Goal: Task Accomplishment & Management: Manage account settings

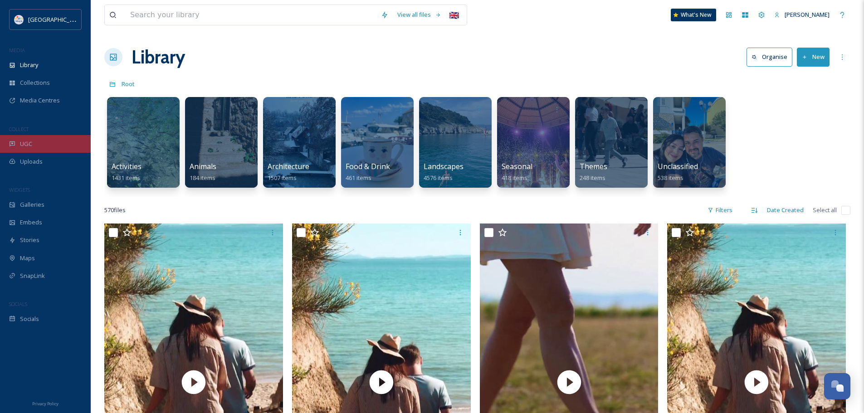
click at [47, 147] on div "UGC" at bounding box center [45, 144] width 91 height 18
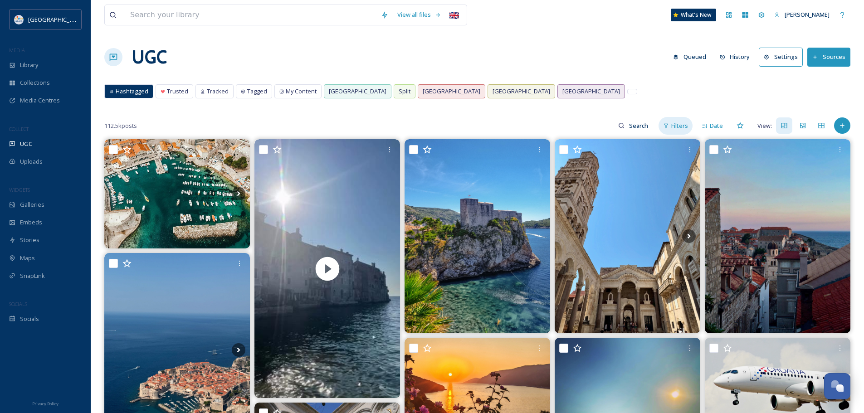
click at [676, 127] on span "Filters" at bounding box center [679, 126] width 17 height 9
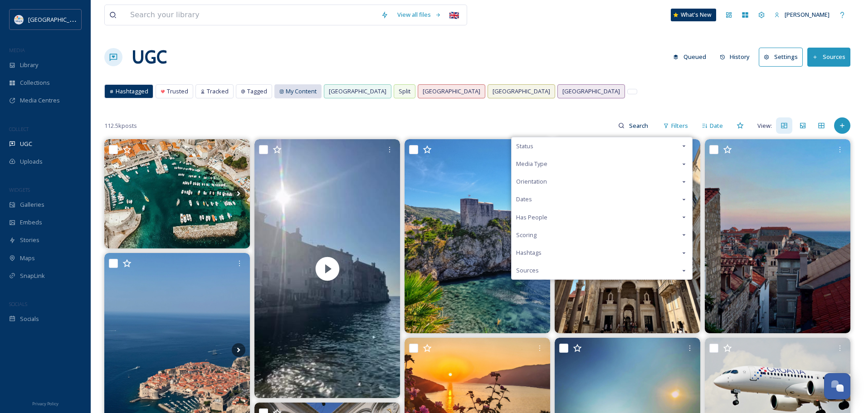
click at [297, 95] on span "My Content" at bounding box center [301, 91] width 31 height 9
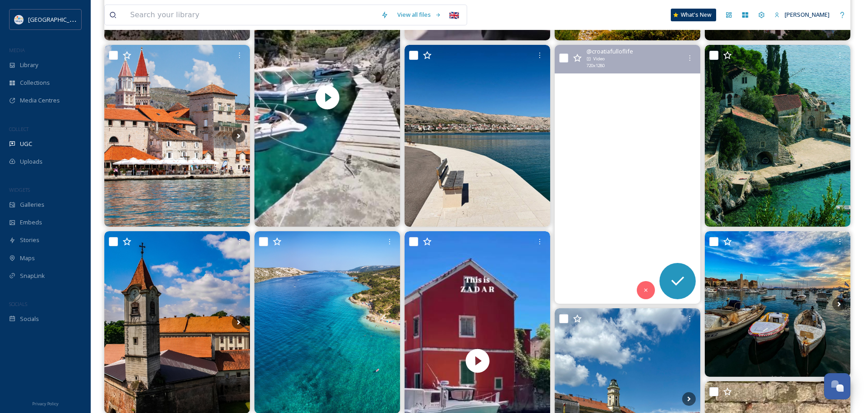
scroll to position [726, 0]
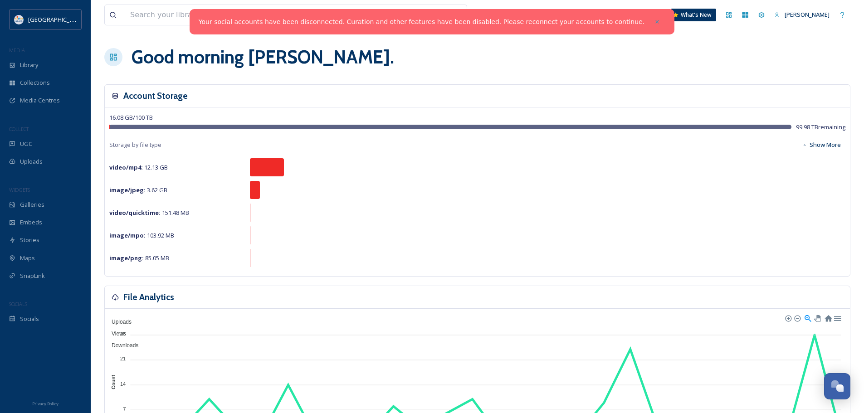
click at [546, 24] on link "Your social accounts have been disconnected. Curation and other features have b…" at bounding box center [422, 22] width 446 height 10
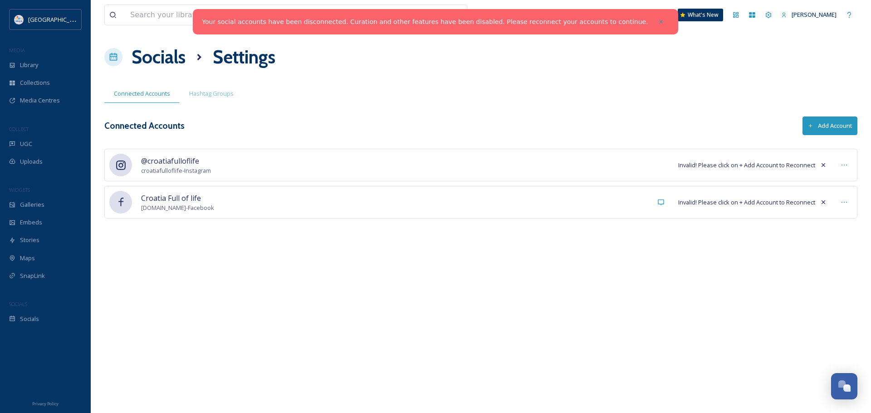
click at [832, 124] on button "Add Account" at bounding box center [829, 126] width 55 height 19
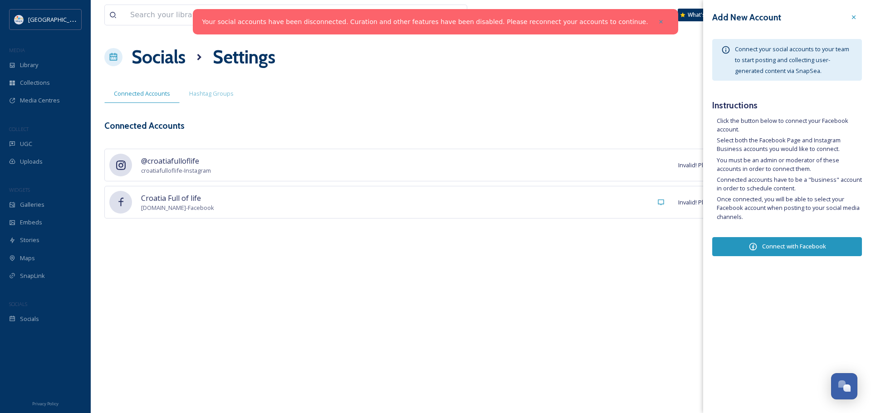
click at [579, 255] on div "View all files 🇬🇧 What's New [PERSON_NAME] Zrnetic Socials Settings Connected A…" at bounding box center [481, 206] width 780 height 413
click at [852, 16] on icon at bounding box center [853, 17] width 7 height 7
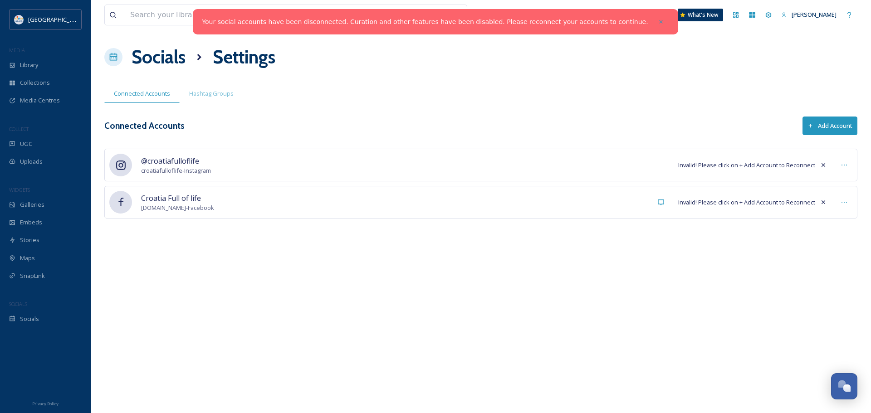
click at [623, 168] on div "@croatiafulloflife [GEOGRAPHIC_DATA] - Instagram Invalid! Please click on + Add…" at bounding box center [480, 165] width 753 height 33
click at [845, 165] on icon at bounding box center [843, 164] width 7 height 7
click at [653, 168] on div "@croatiafulloflife [GEOGRAPHIC_DATA] - Instagram Invalid! Please click on + Add…" at bounding box center [480, 165] width 753 height 33
click at [170, 166] on span "croatiafulloflife - Instagram" at bounding box center [176, 170] width 70 height 9
click at [159, 210] on span "[DOMAIN_NAME] - Facebook" at bounding box center [177, 208] width 73 height 9
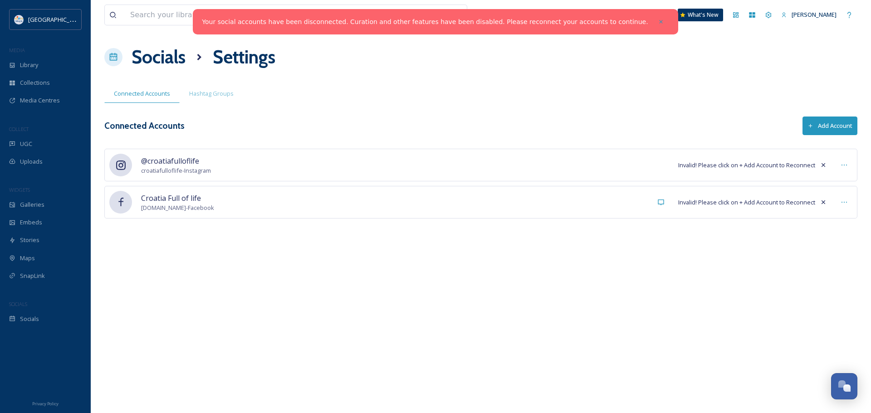
click at [648, 166] on div "@croatiafulloflife [GEOGRAPHIC_DATA] - Instagram Invalid! Please click on + Add…" at bounding box center [480, 165] width 753 height 33
click at [838, 163] on div at bounding box center [844, 165] width 16 height 16
click at [763, 165] on span "Invalid! Please click on + Add Account to Reconnect" at bounding box center [746, 165] width 137 height 9
click at [178, 160] on span "@croatiafulloflife" at bounding box center [176, 161] width 70 height 11
click at [139, 166] on div "@croatiafulloflife [GEOGRAPHIC_DATA] - Instagram Invalid! Please click on + Add…" at bounding box center [480, 165] width 753 height 33
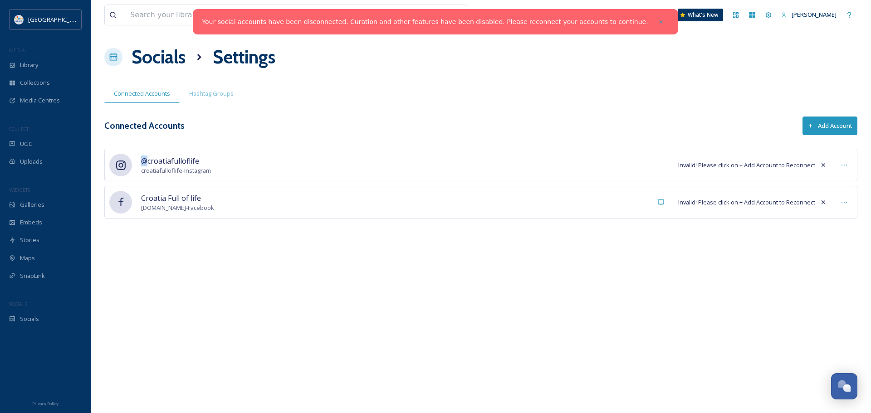
click at [139, 166] on div "@croatiafulloflife [GEOGRAPHIC_DATA] - Instagram Invalid! Please click on + Add…" at bounding box center [480, 165] width 753 height 33
click at [122, 166] on icon at bounding box center [121, 166] width 10 height 10
click at [122, 165] on icon at bounding box center [121, 166] width 10 height 10
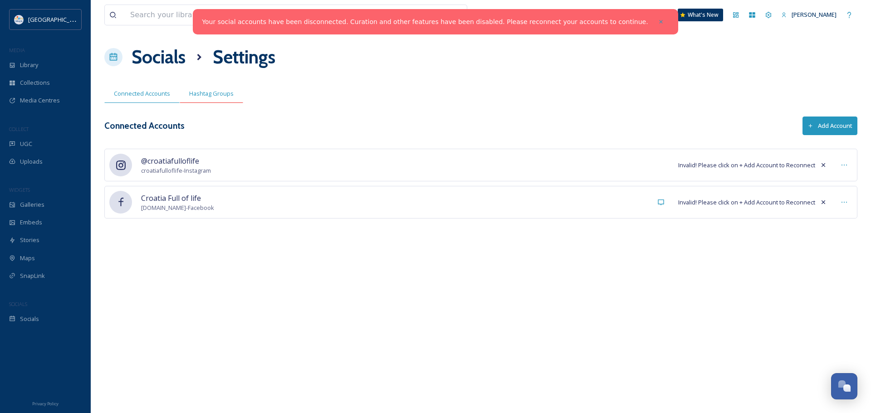
click at [205, 93] on span "Hashtag Groups" at bounding box center [211, 93] width 44 height 9
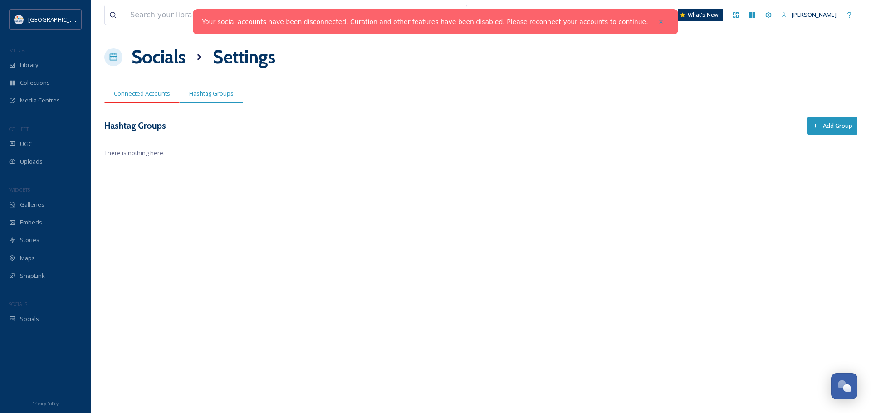
click at [149, 90] on span "Connected Accounts" at bounding box center [142, 93] width 56 height 9
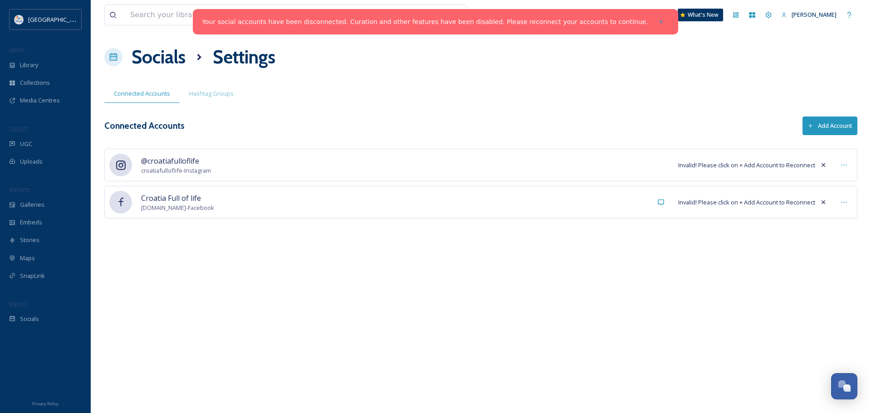
click at [558, 23] on link "Your social accounts have been disconnected. Curation and other features have b…" at bounding box center [425, 22] width 446 height 10
click at [833, 125] on button "Add Account" at bounding box center [829, 126] width 55 height 19
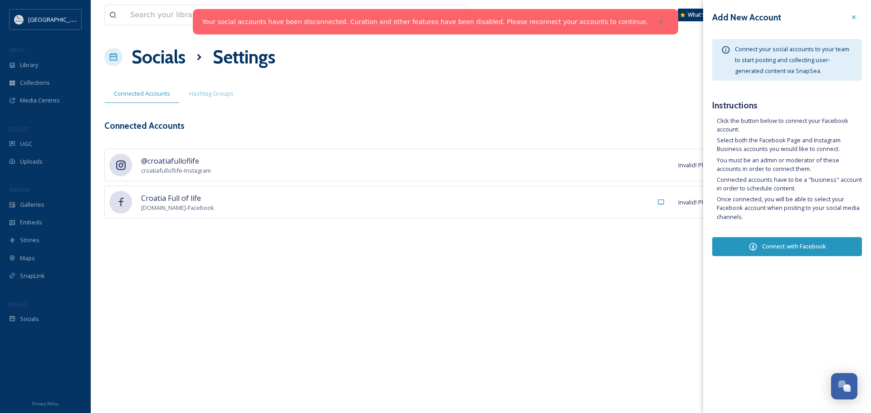
click at [780, 57] on span "Connect your social accounts to your team to start posting and collecting user-…" at bounding box center [792, 60] width 114 height 30
click at [798, 247] on button "Connect with Facebook" at bounding box center [787, 246] width 150 height 19
click at [850, 17] on icon at bounding box center [853, 17] width 7 height 7
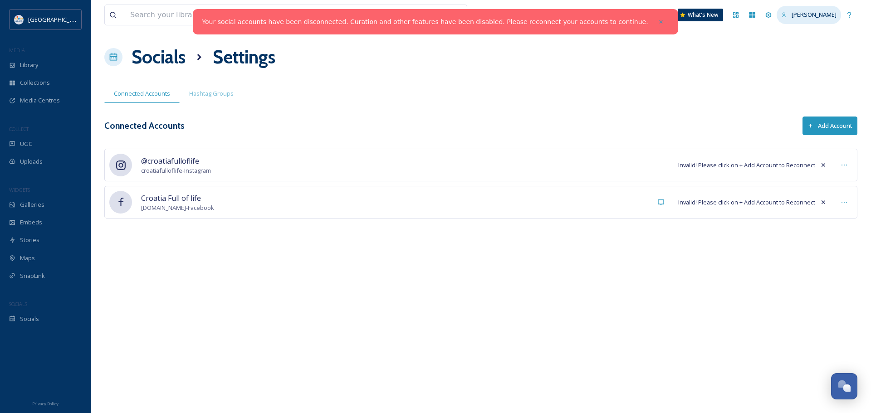
click at [795, 16] on span "[PERSON_NAME]" at bounding box center [813, 14] width 45 height 8
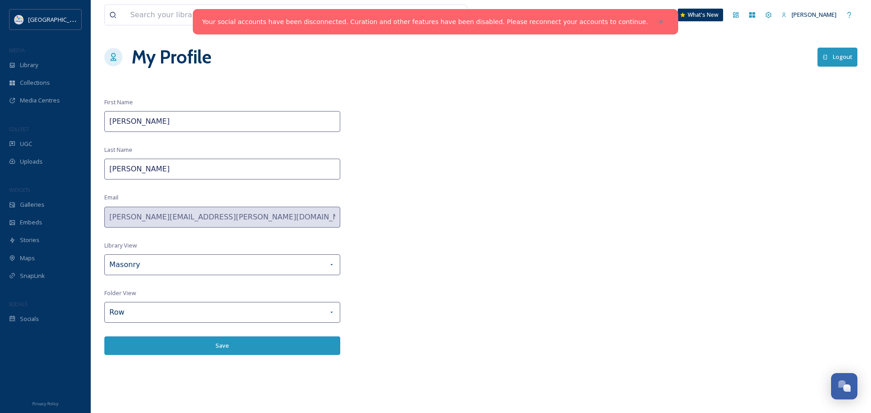
click at [795, 16] on span "[PERSON_NAME]" at bounding box center [813, 14] width 45 height 8
click at [771, 52] on div "My Profile Logout" at bounding box center [480, 57] width 753 height 27
click at [54, 65] on div "Library" at bounding box center [45, 65] width 91 height 18
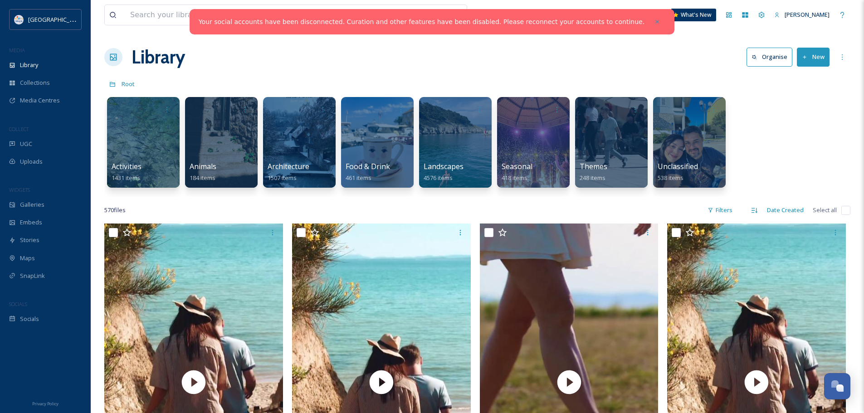
click at [400, 18] on link "Your social accounts have been disconnected. Curation and other features have b…" at bounding box center [422, 22] width 446 height 10
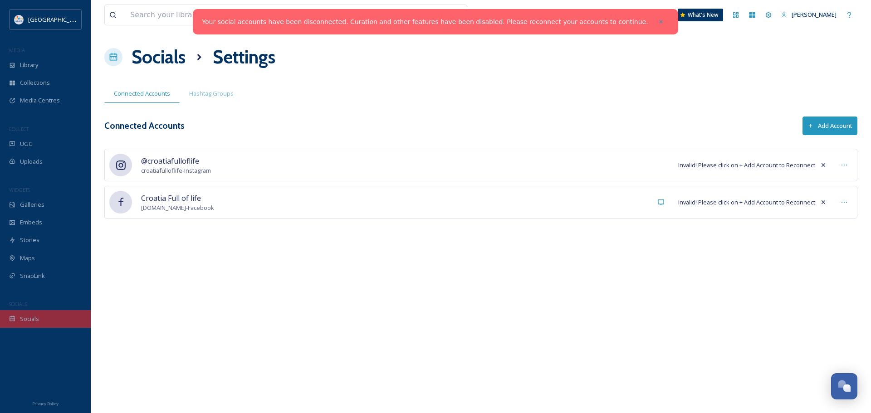
click at [31, 317] on span "Socials" at bounding box center [29, 319] width 19 height 9
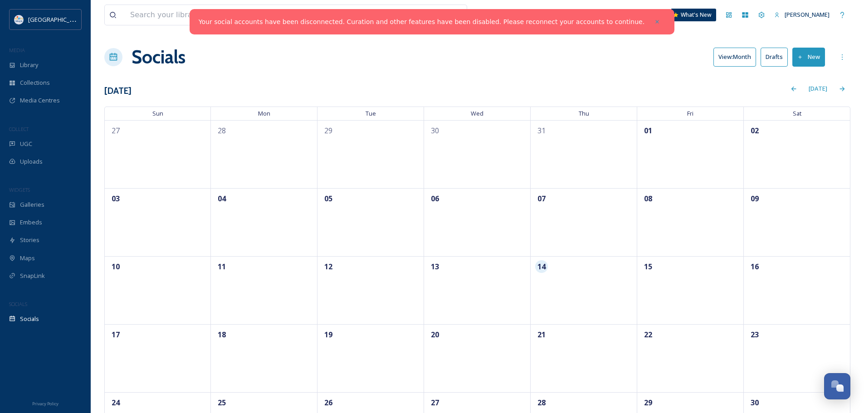
click at [358, 27] on div "Your social accounts have been disconnected. Curation and other features have b…" at bounding box center [432, 21] width 485 height 25
click at [367, 18] on link "Your social accounts have been disconnected. Curation and other features have b…" at bounding box center [422, 22] width 446 height 10
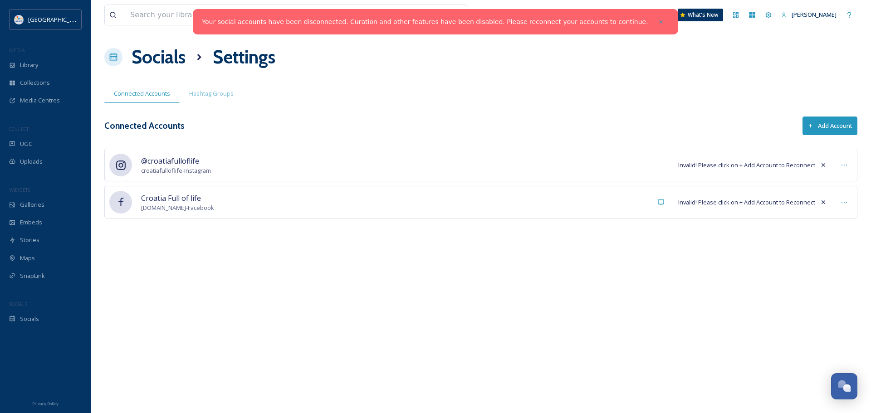
click at [832, 125] on button "Add Account" at bounding box center [829, 126] width 55 height 19
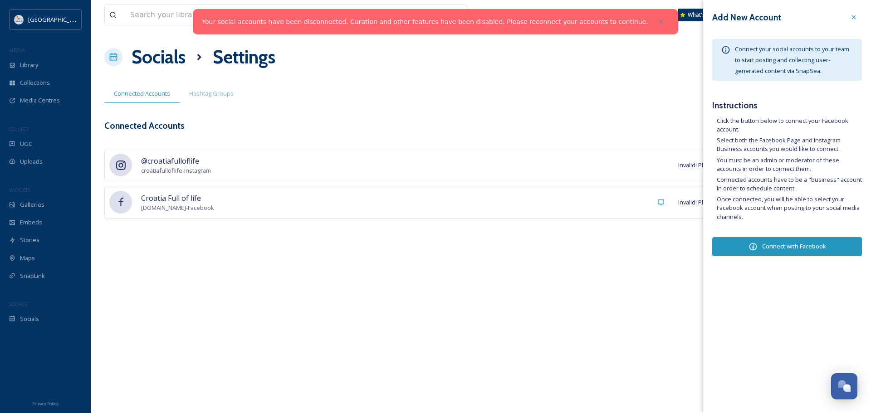
click at [777, 68] on span "Connect your social accounts to your team to start posting and collecting user-…" at bounding box center [792, 60] width 114 height 30
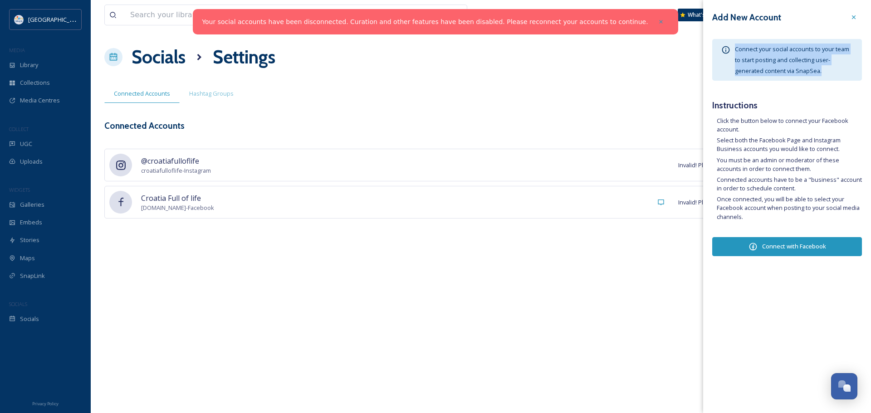
click at [780, 247] on button "Connect with Facebook" at bounding box center [787, 246] width 150 height 19
click at [817, 249] on button "Connect with Facebook" at bounding box center [787, 246] width 150 height 19
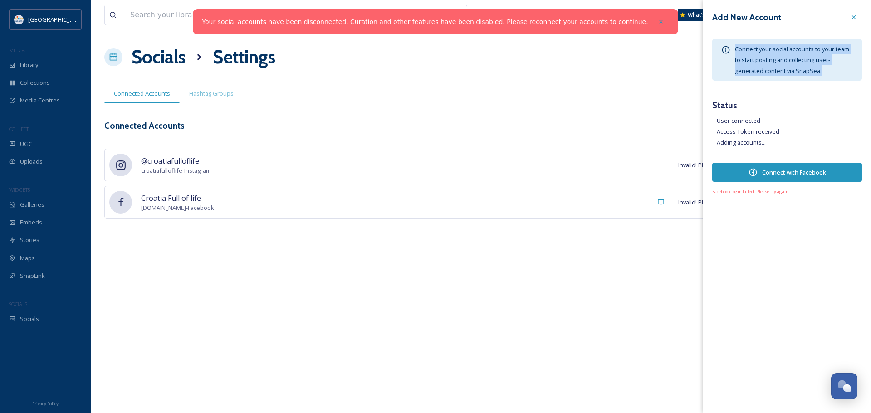
click at [767, 171] on button "Connect with Facebook" at bounding box center [787, 172] width 150 height 19
click at [546, 283] on div "View all files 🇬🇧 What's New [PERSON_NAME] Zrnetic Socials Settings Connected A…" at bounding box center [481, 206] width 780 height 413
click at [852, 15] on icon at bounding box center [853, 17] width 7 height 7
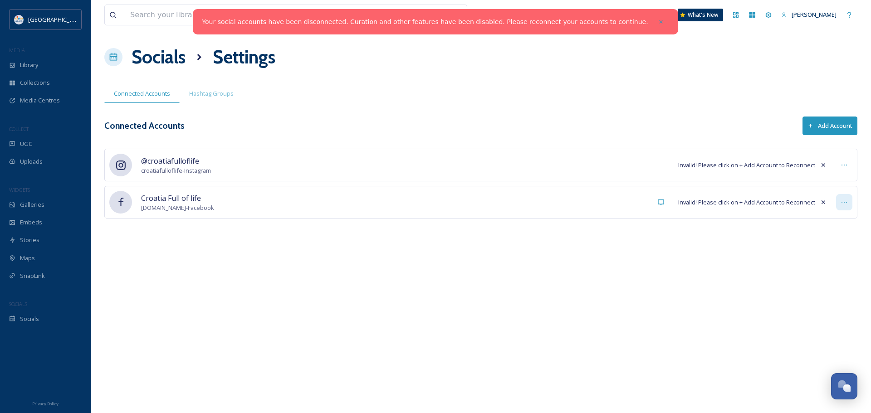
click at [841, 199] on icon at bounding box center [843, 202] width 7 height 7
click at [222, 198] on div "[GEOGRAPHIC_DATA] Full of life [DOMAIN_NAME] - Facebook Invalid! Please click o…" at bounding box center [480, 202] width 753 height 33
click at [179, 199] on span "Croatia Full of life" at bounding box center [177, 198] width 73 height 11
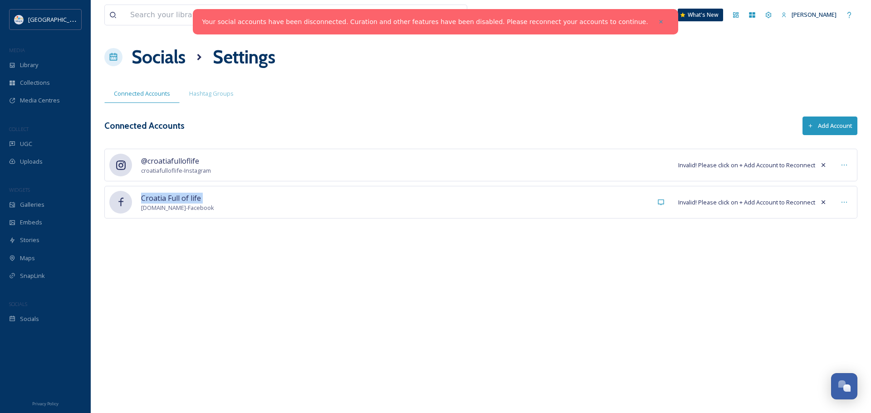
click at [179, 199] on span "Croatia Full of life" at bounding box center [177, 198] width 73 height 11
click at [184, 214] on div "[GEOGRAPHIC_DATA] Full of life [DOMAIN_NAME] - Facebook Invalid! Please click o…" at bounding box center [480, 202] width 753 height 33
click at [183, 172] on span "croatiafulloflife - Instagram" at bounding box center [176, 170] width 70 height 9
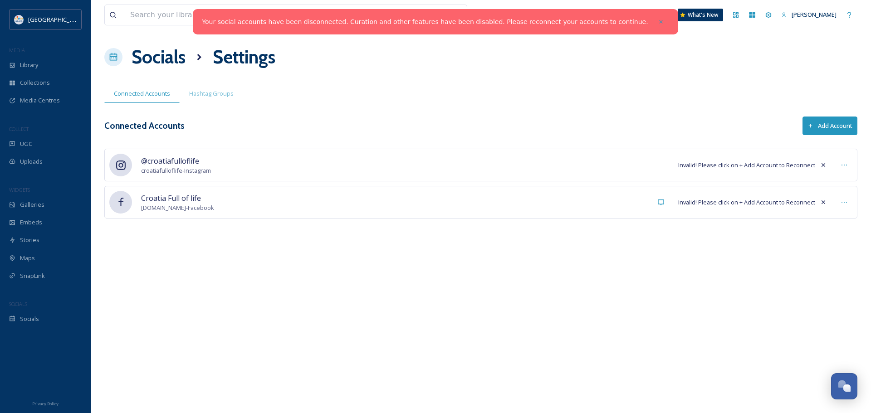
drag, startPoint x: 204, startPoint y: 240, endPoint x: 220, endPoint y: 240, distance: 15.9
click at [205, 240] on div "@croatiafulloflife [GEOGRAPHIC_DATA] - Instagram Invalid! Please click on + Add…" at bounding box center [480, 197] width 753 height 97
click at [660, 204] on icon at bounding box center [660, 202] width 7 height 7
click at [658, 168] on div "@croatiafulloflife [GEOGRAPHIC_DATA] - Instagram Invalid! Please click on + Add…" at bounding box center [480, 165] width 753 height 33
click at [659, 162] on div "@croatiafulloflife [GEOGRAPHIC_DATA] - Instagram Invalid! Please click on + Add…" at bounding box center [480, 165] width 753 height 33
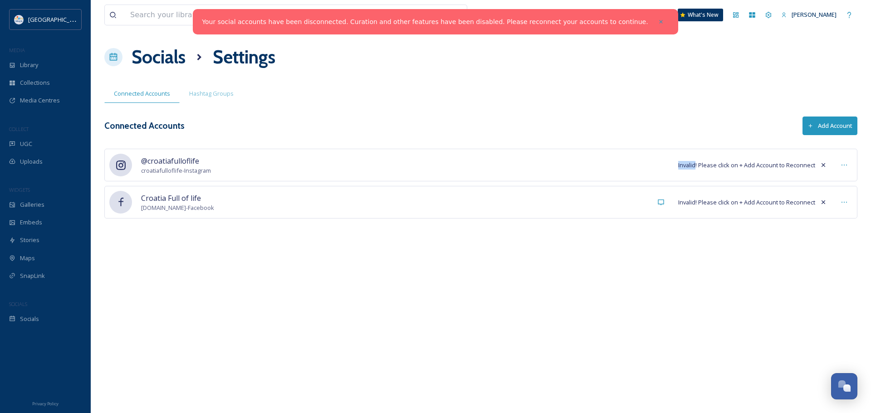
click at [659, 162] on div "@croatiafulloflife [GEOGRAPHIC_DATA] - Instagram Invalid! Please click on + Add…" at bounding box center [480, 165] width 753 height 33
click at [797, 15] on span "[PERSON_NAME]" at bounding box center [813, 14] width 45 height 8
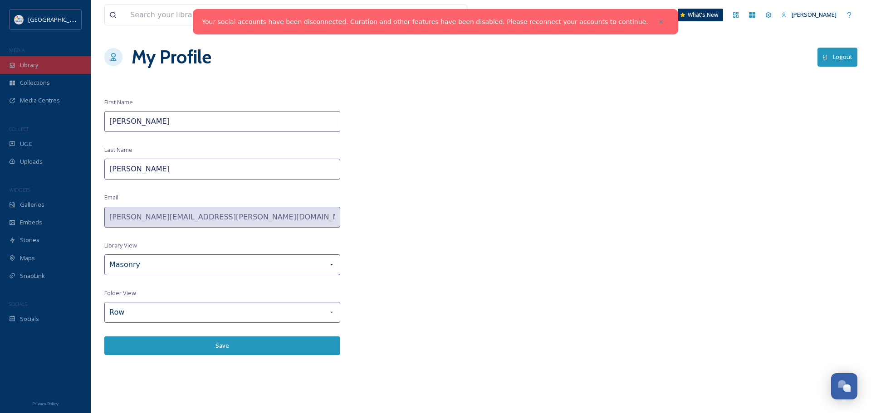
click at [35, 68] on span "Library" at bounding box center [29, 65] width 18 height 9
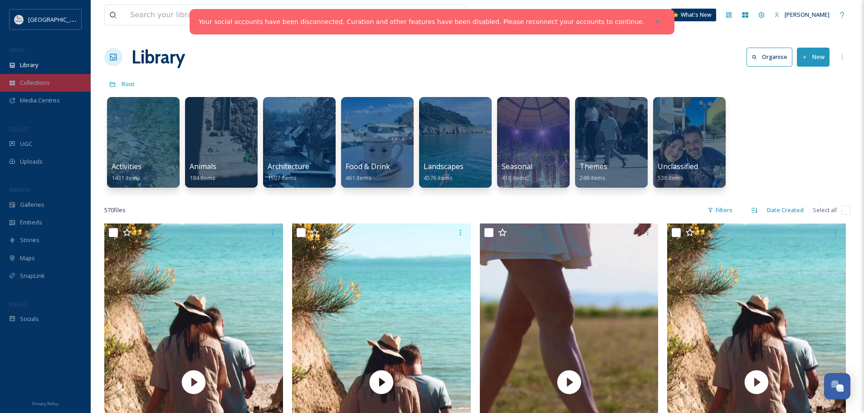
click at [38, 83] on span "Collections" at bounding box center [35, 82] width 30 height 9
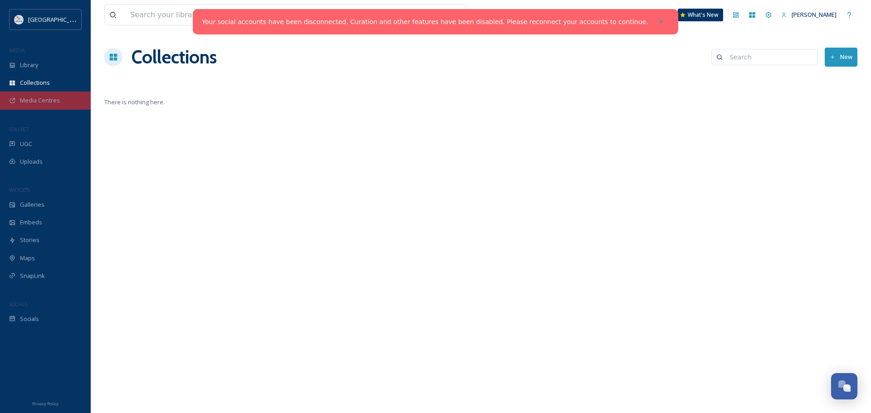
click at [39, 95] on div "Media Centres" at bounding box center [45, 101] width 91 height 18
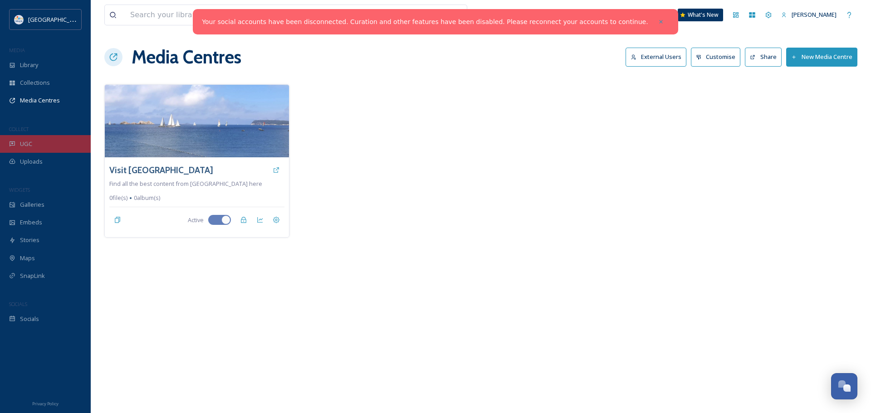
click at [34, 143] on div "UGC" at bounding box center [45, 144] width 91 height 18
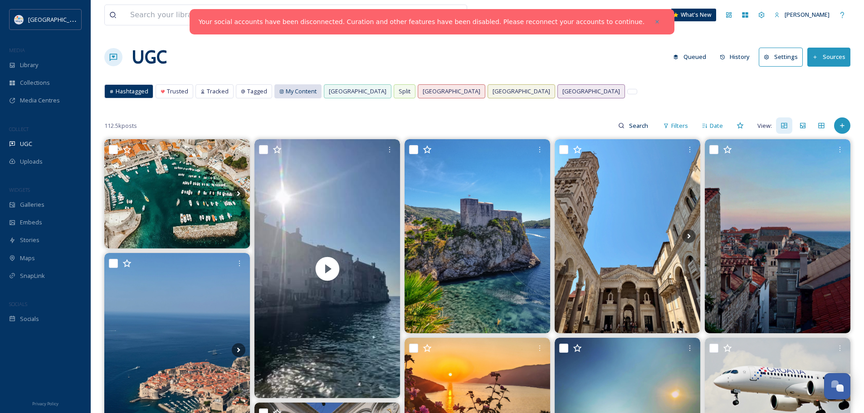
click at [293, 91] on span "My Content" at bounding box center [301, 91] width 31 height 9
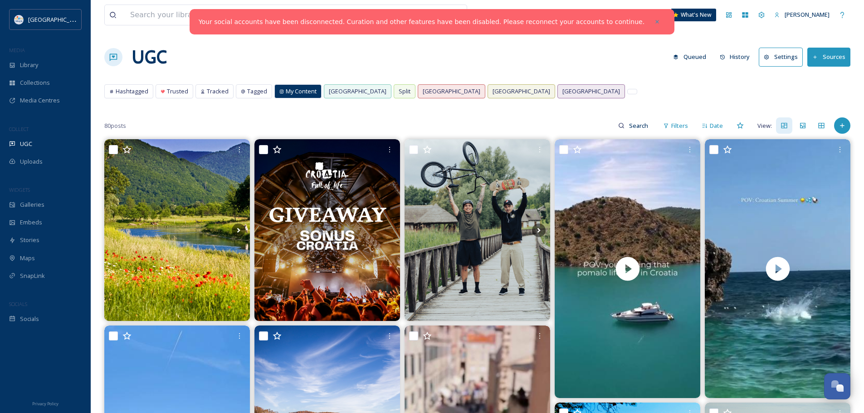
click at [349, 27] on div "Your social accounts have been disconnected. Curation and other features have b…" at bounding box center [432, 21] width 485 height 25
click at [397, 27] on div "Your social accounts have been disconnected. Curation and other features have b…" at bounding box center [432, 21] width 485 height 25
click at [508, 25] on link "Your social accounts have been disconnected. Curation and other features have b…" at bounding box center [422, 22] width 446 height 10
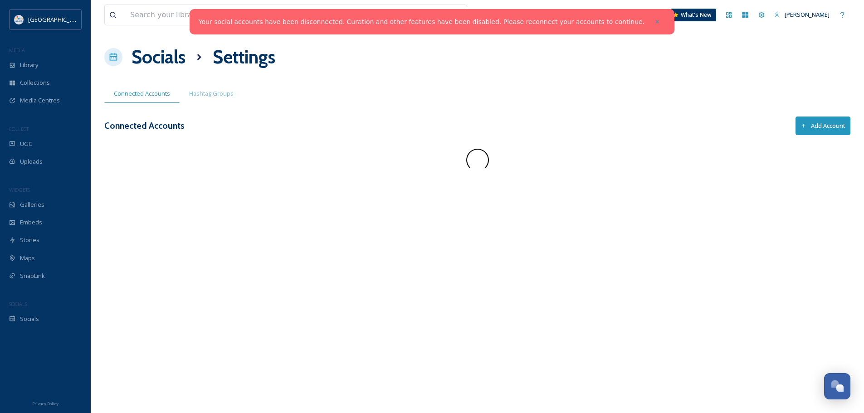
click at [508, 25] on link "Your social accounts have been disconnected. Curation and other features have b…" at bounding box center [422, 22] width 446 height 10
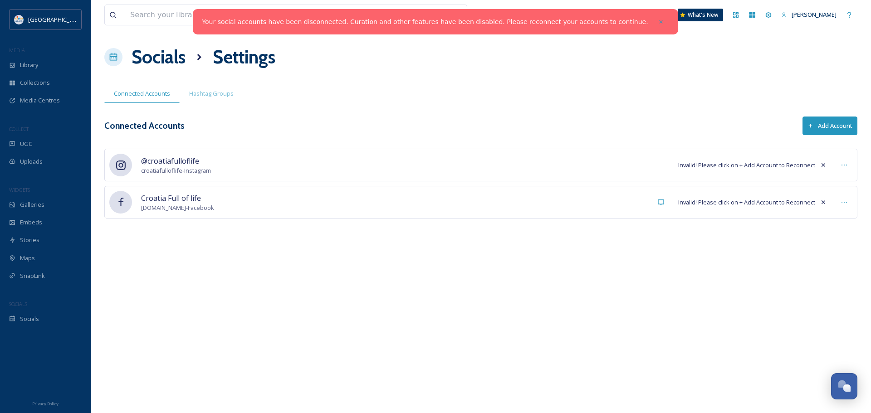
click at [144, 161] on span "@croatiafulloflife" at bounding box center [176, 161] width 70 height 11
click at [152, 194] on span "Croatia Full of life" at bounding box center [177, 198] width 73 height 11
click at [129, 167] on div at bounding box center [120, 165] width 23 height 23
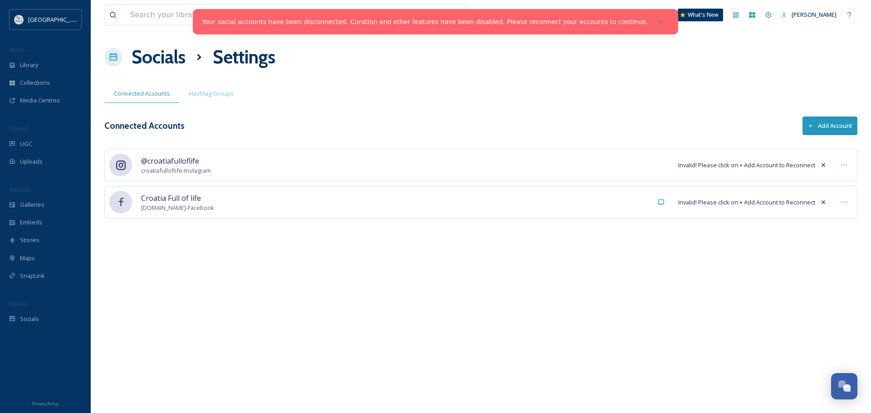
click at [116, 205] on icon at bounding box center [120, 202] width 11 height 11
click at [123, 170] on icon at bounding box center [121, 166] width 10 height 10
click at [835, 127] on button "Add Account" at bounding box center [829, 126] width 55 height 19
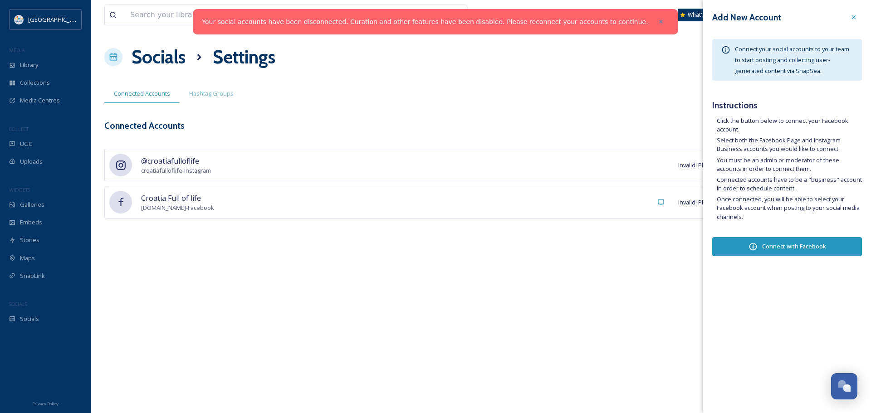
click at [785, 69] on span "Connect your social accounts to your team to start posting and collecting user-…" at bounding box center [792, 60] width 114 height 30
click at [785, 68] on span "Connect your social accounts to your team to start posting and collecting user-…" at bounding box center [792, 60] width 114 height 30
click at [853, 15] on icon at bounding box center [853, 17] width 7 height 7
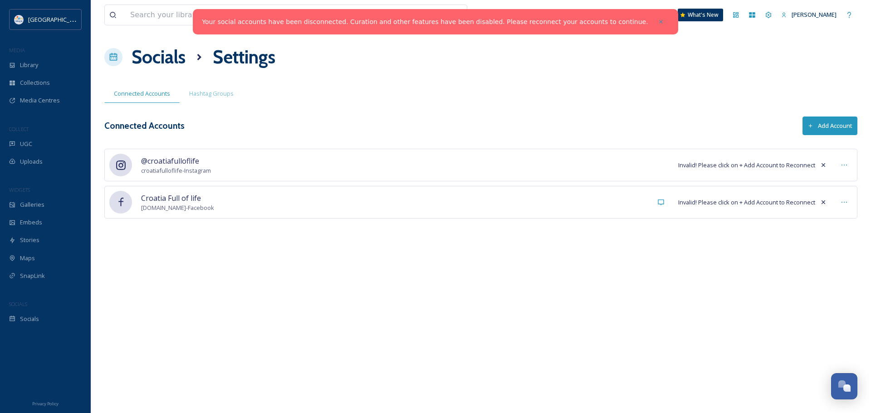
click at [547, 78] on div "View all files 🇬🇧 What's New [PERSON_NAME] Zrnetic Socials Settings Connected A…" at bounding box center [481, 206] width 780 height 413
click at [516, 17] on link "Your social accounts have been disconnected. Curation and other features have b…" at bounding box center [425, 22] width 446 height 10
click at [33, 323] on span "Socials" at bounding box center [29, 319] width 19 height 9
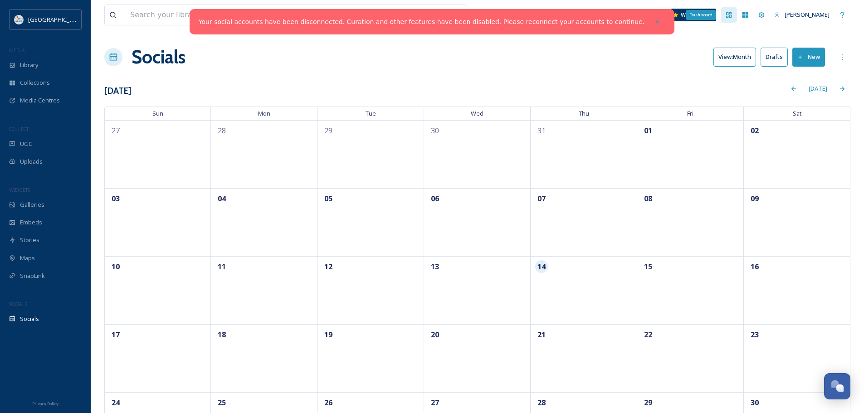
click at [726, 13] on icon at bounding box center [728, 14] width 5 height 5
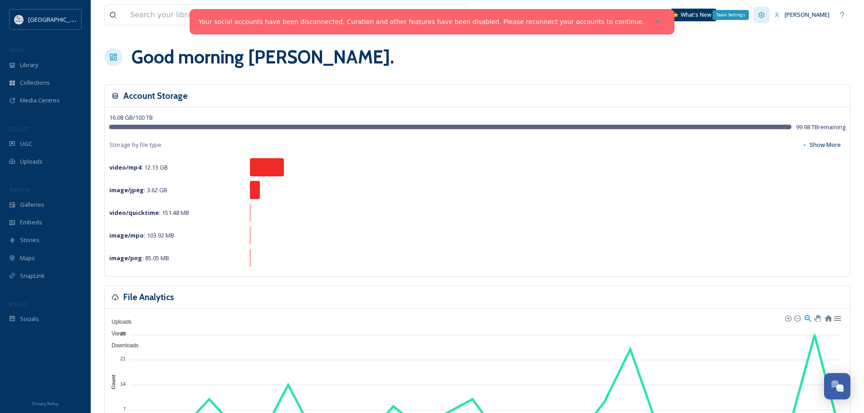
click at [759, 15] on icon at bounding box center [762, 15] width 6 height 6
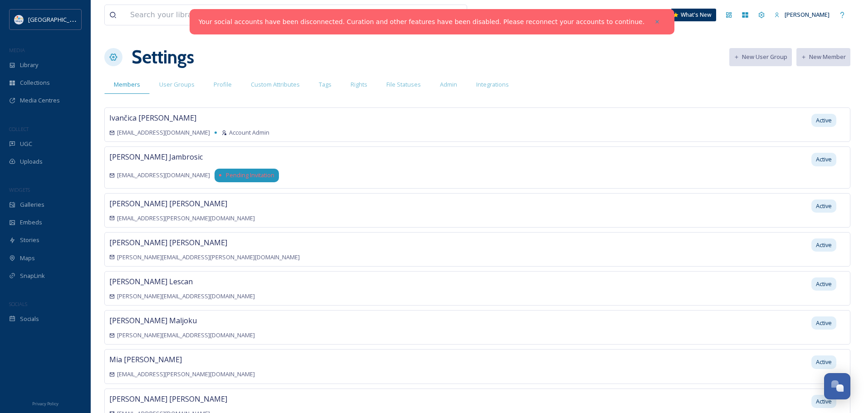
click at [226, 174] on span "Pending Invitation" at bounding box center [250, 175] width 49 height 9
click at [165, 175] on span "luka.jambrosic@htz.hr" at bounding box center [163, 175] width 93 height 9
click at [226, 175] on span "Pending Invitation" at bounding box center [250, 175] width 49 height 9
click at [823, 156] on span "Active" at bounding box center [824, 159] width 16 height 9
click at [742, 185] on div "Luka Jambrosic luka.jambrosic@htz.hr Pending Invitation Active" at bounding box center [477, 168] width 746 height 42
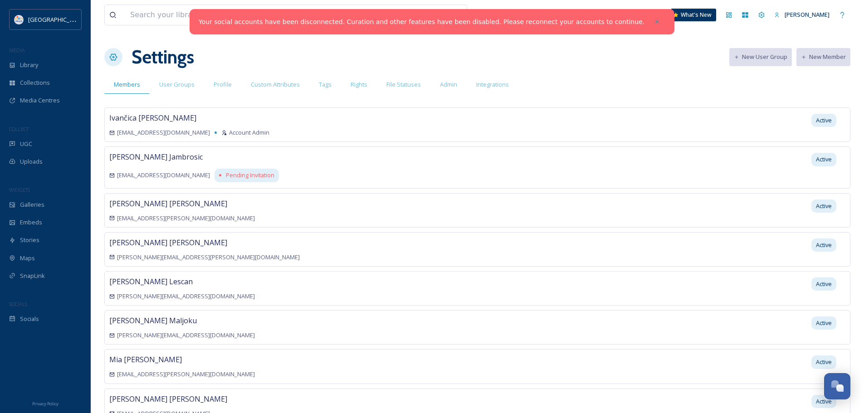
click at [529, 164] on div "Luka Jambrosic luka.jambrosic@htz.hr Pending Invitation Active" at bounding box center [477, 168] width 746 height 42
click at [299, 173] on div "Luka Jambrosic luka.jambrosic@htz.hr Pending Invitation Active" at bounding box center [477, 168] width 746 height 42
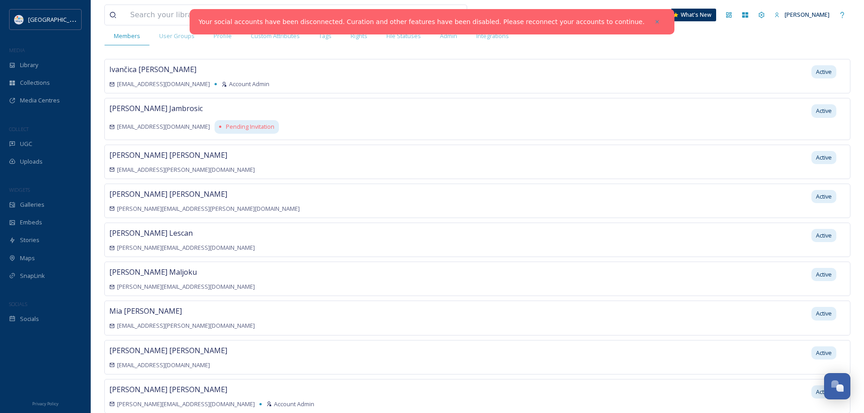
scroll to position [91, 0]
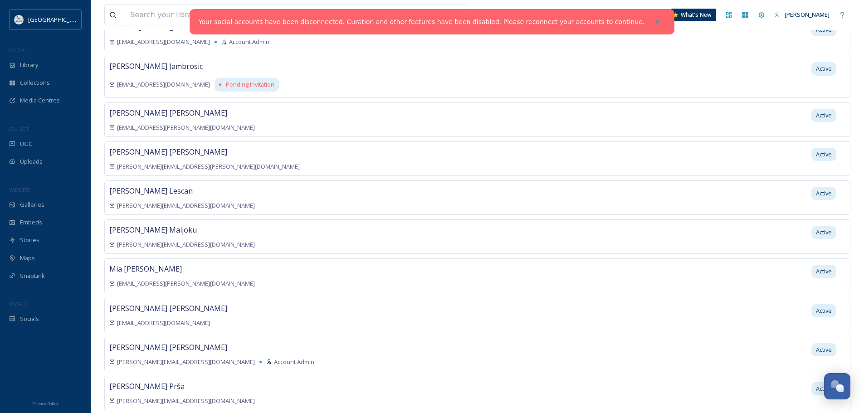
click at [226, 142] on div "Martina Kuharic Zrnetic martina.kuharic.zrnetic@htz.hr Active" at bounding box center [477, 159] width 746 height 34
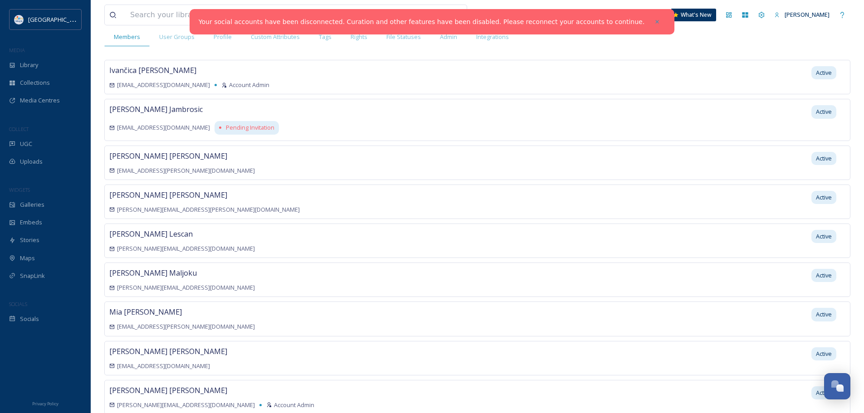
scroll to position [0, 0]
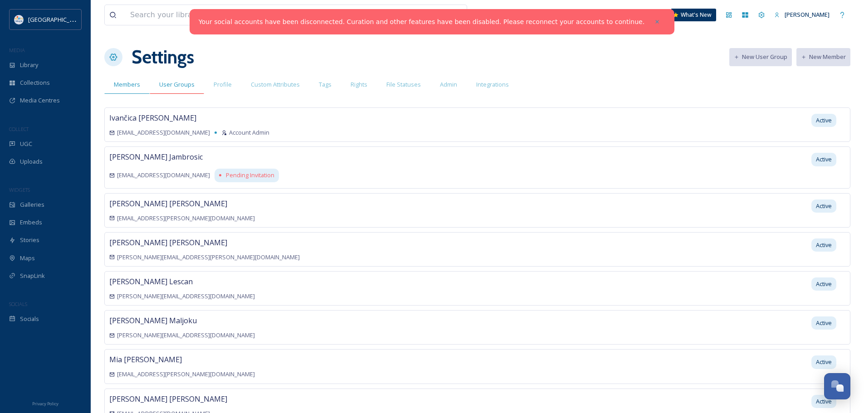
click at [183, 86] on span "User Groups" at bounding box center [176, 84] width 35 height 9
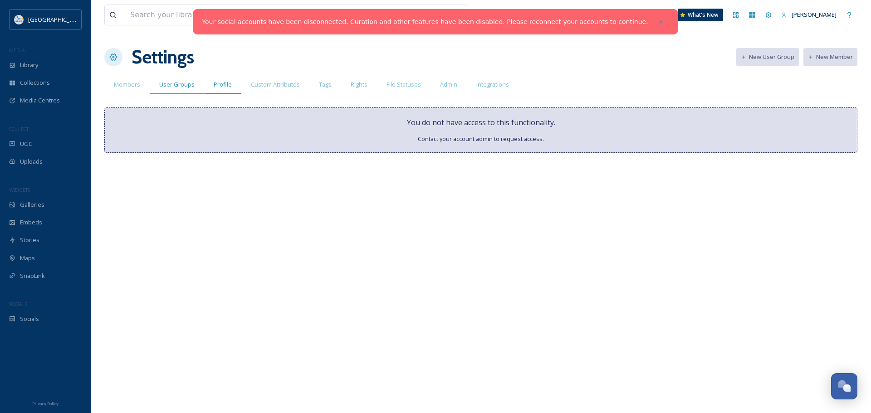
click at [218, 85] on span "Profile" at bounding box center [223, 84] width 18 height 9
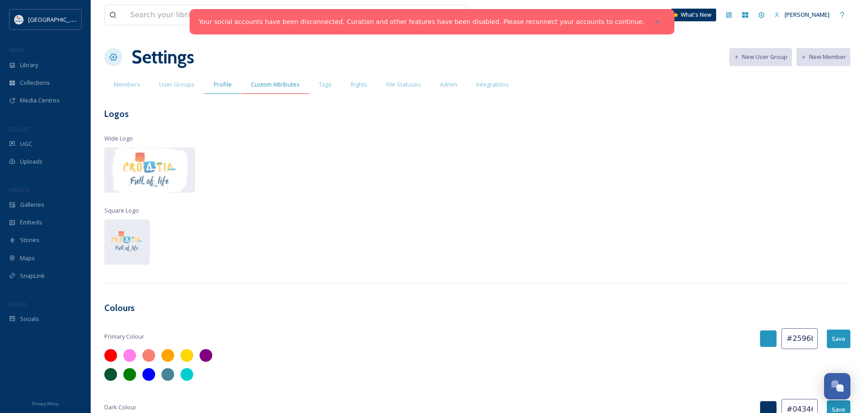
click at [278, 83] on span "Custom Attributes" at bounding box center [275, 84] width 49 height 9
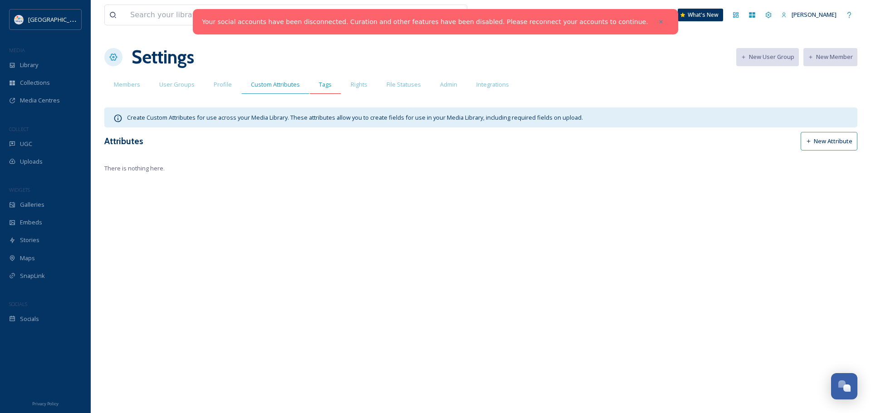
click at [322, 81] on span "Tags" at bounding box center [325, 84] width 13 height 9
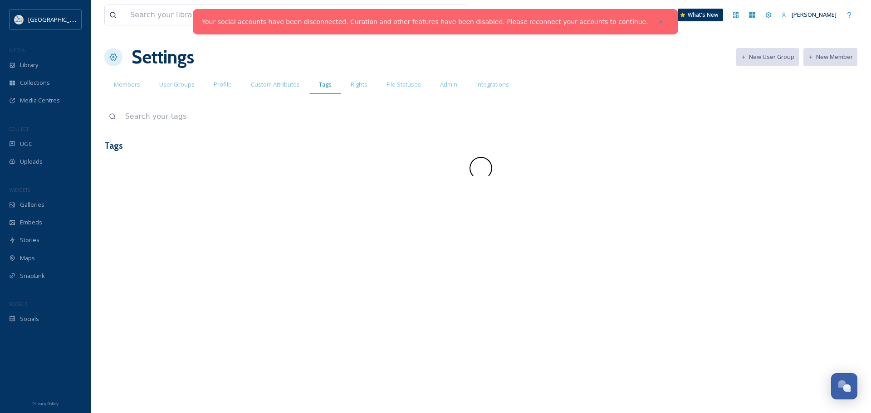
click at [352, 85] on span "Rights" at bounding box center [359, 84] width 17 height 9
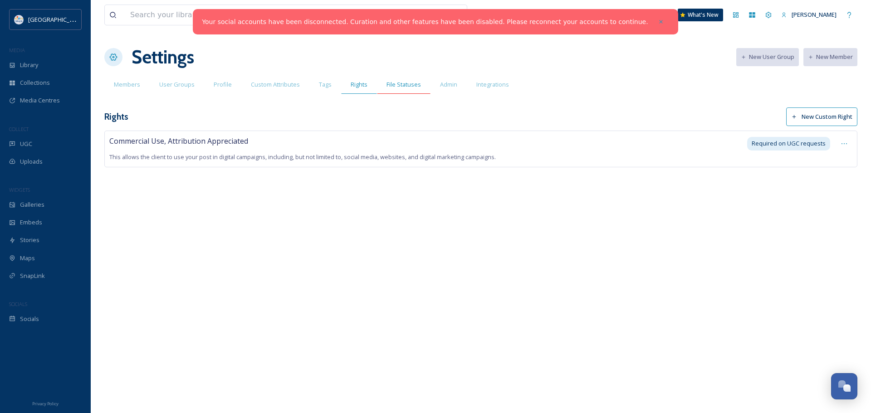
click at [404, 83] on span "File Statuses" at bounding box center [403, 84] width 34 height 9
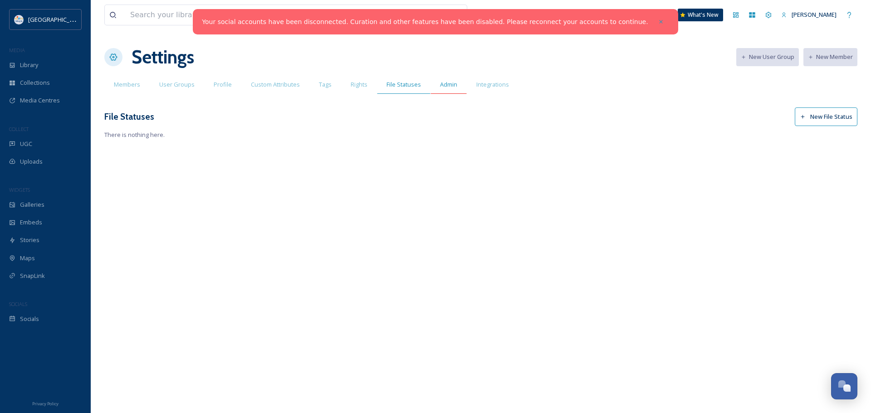
click at [452, 84] on span "Admin" at bounding box center [448, 84] width 17 height 9
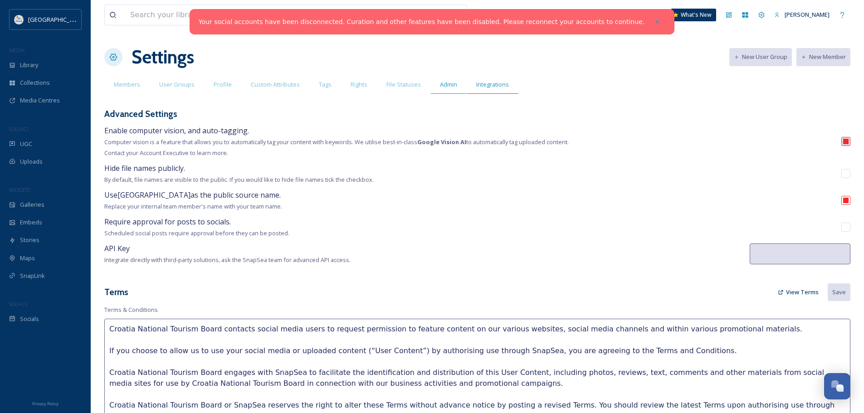
click at [494, 87] on span "Integrations" at bounding box center [492, 84] width 33 height 9
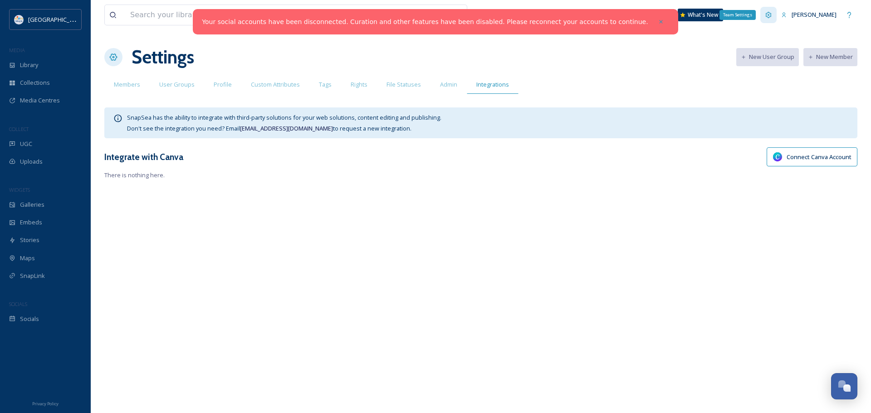
click at [766, 15] on icon at bounding box center [769, 15] width 6 height 6
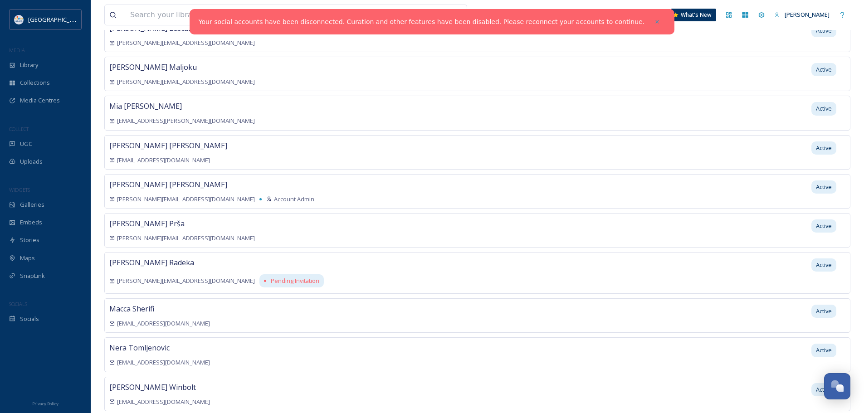
scroll to position [272, 0]
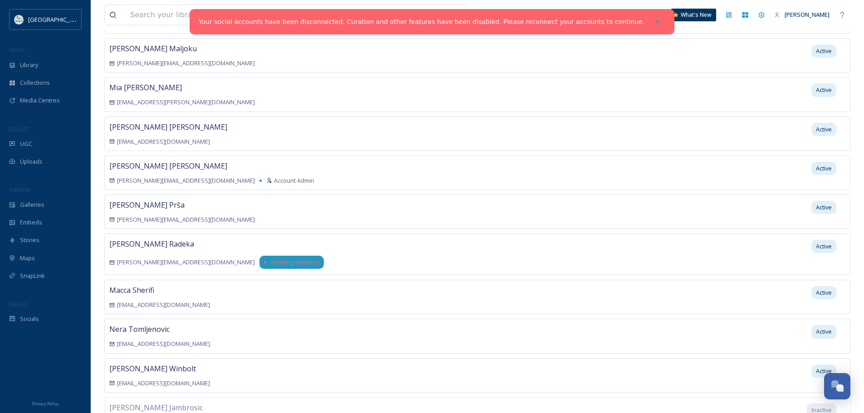
click at [271, 258] on span "Pending Invitation" at bounding box center [295, 262] width 49 height 9
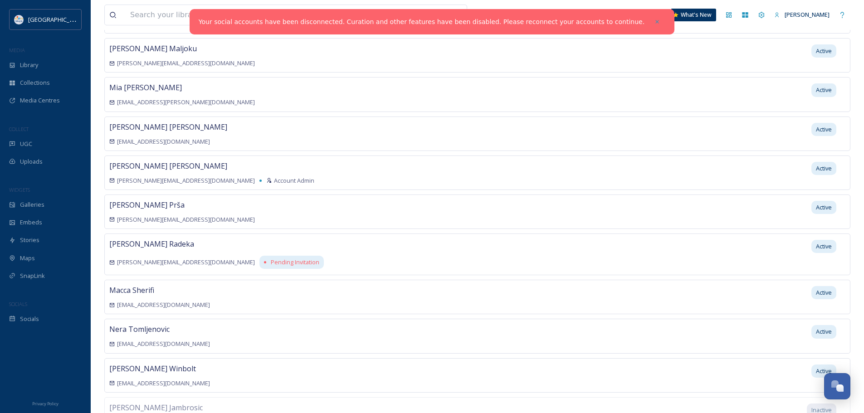
click at [239, 260] on div "Filip Radeka filip.radeka@htz.hr Pending Invitation Active" at bounding box center [477, 255] width 746 height 42
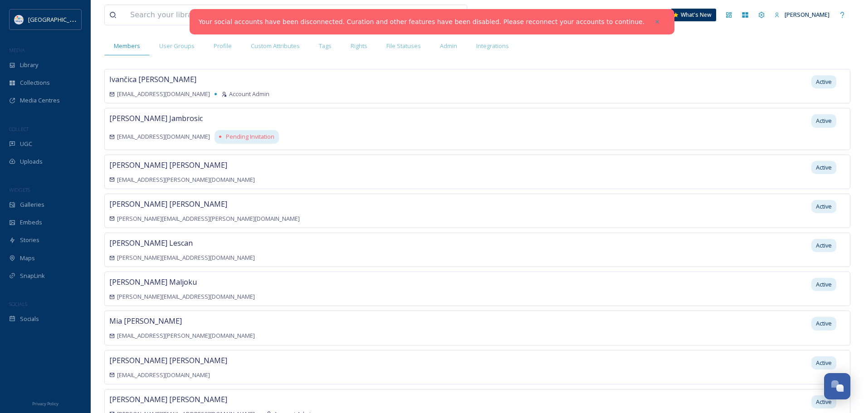
scroll to position [0, 0]
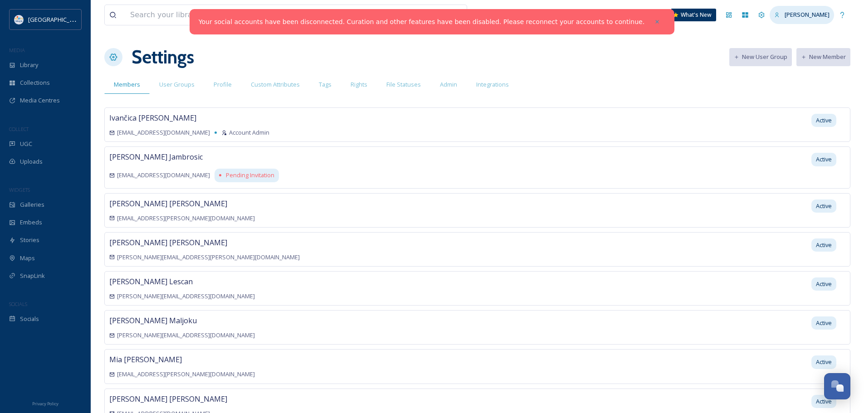
click at [786, 16] on span "[PERSON_NAME]" at bounding box center [807, 14] width 45 height 8
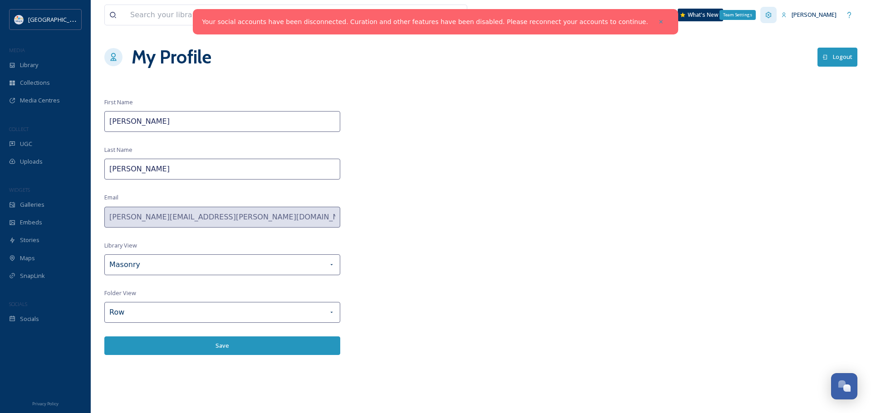
click at [765, 12] on icon at bounding box center [768, 14] width 7 height 7
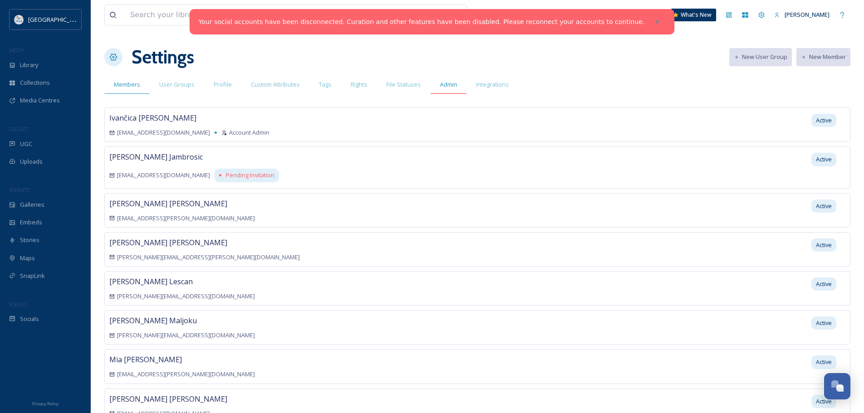
click at [446, 84] on span "Admin" at bounding box center [448, 84] width 17 height 9
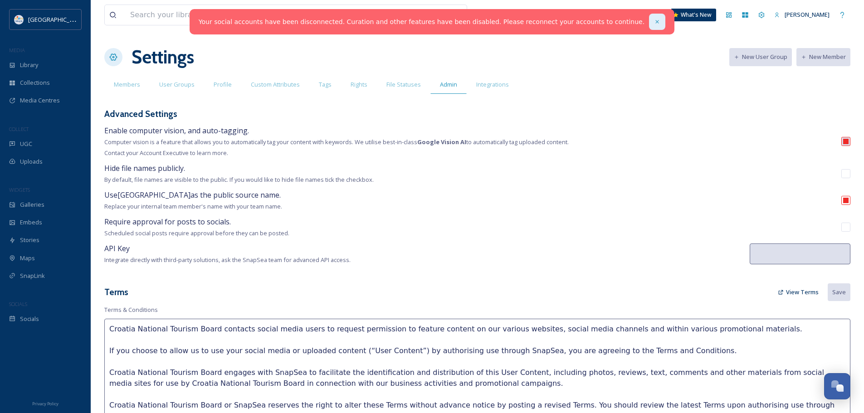
click at [654, 19] on icon at bounding box center [657, 22] width 6 height 6
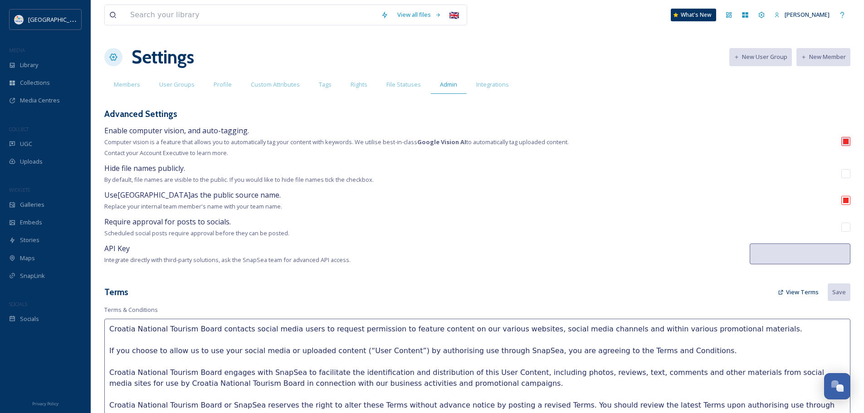
click at [561, 51] on div "Settings New User Group New Member" at bounding box center [477, 57] width 746 height 27
click at [485, 83] on span "Integrations" at bounding box center [492, 84] width 33 height 9
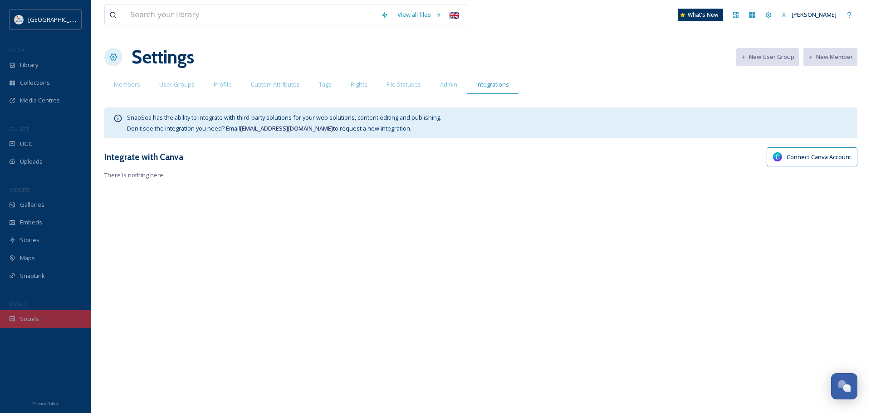
click at [33, 318] on span "Socials" at bounding box center [29, 319] width 19 height 9
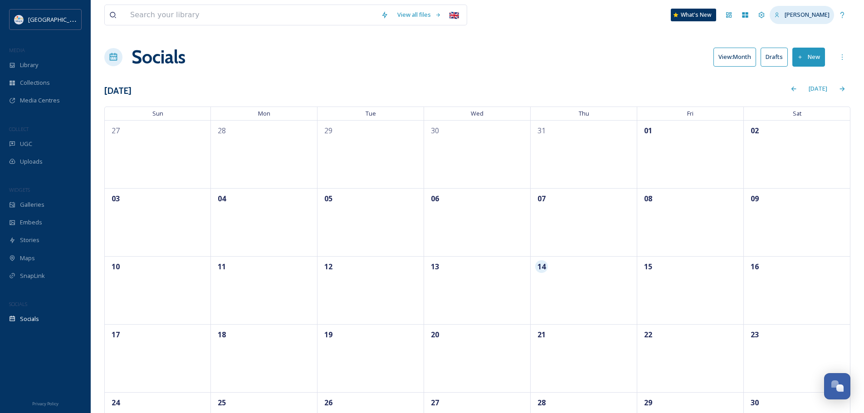
click at [774, 16] on icon at bounding box center [777, 15] width 6 height 6
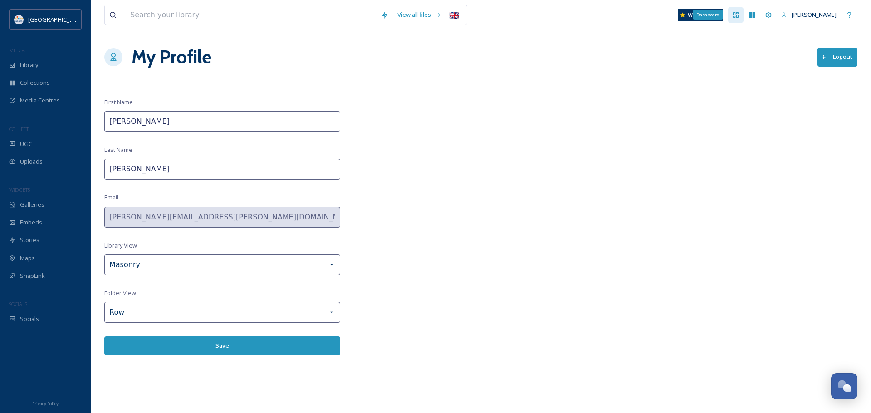
click at [733, 17] on icon at bounding box center [735, 14] width 5 height 5
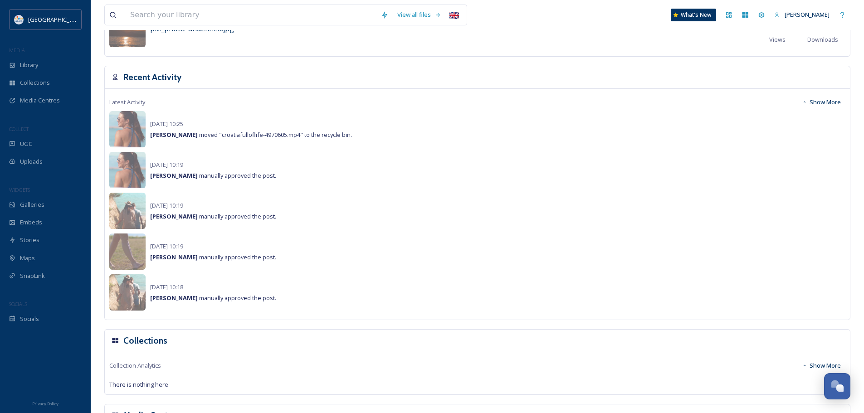
scroll to position [635, 0]
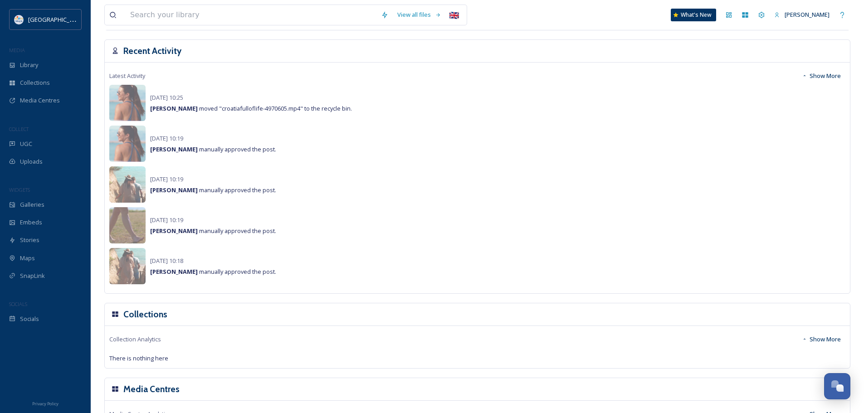
click at [828, 77] on button "Show More" at bounding box center [821, 76] width 48 height 18
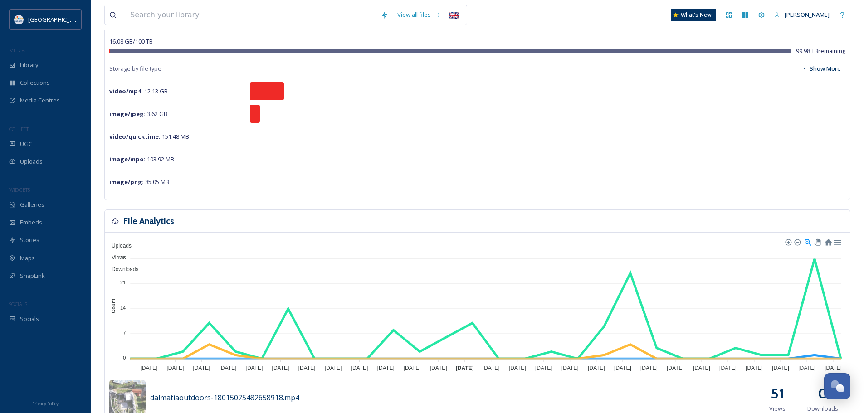
scroll to position [0, 0]
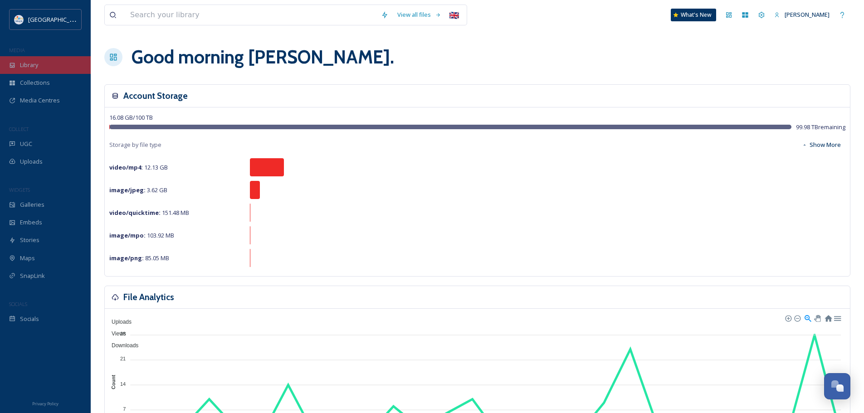
click at [44, 73] on div "Library" at bounding box center [45, 65] width 91 height 18
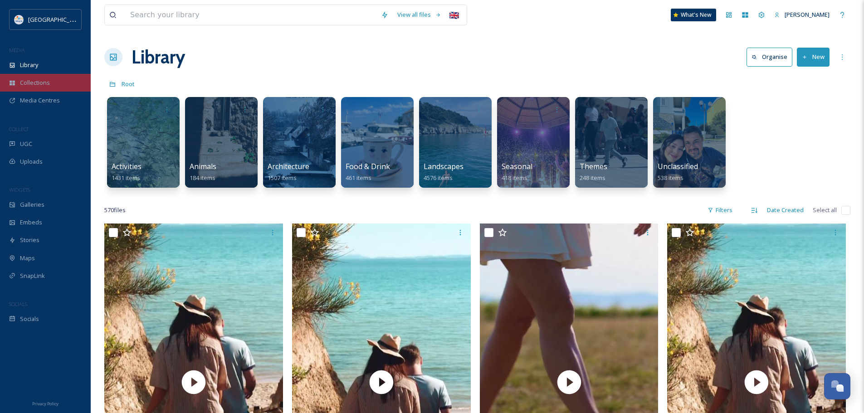
click at [44, 82] on span "Collections" at bounding box center [35, 82] width 30 height 9
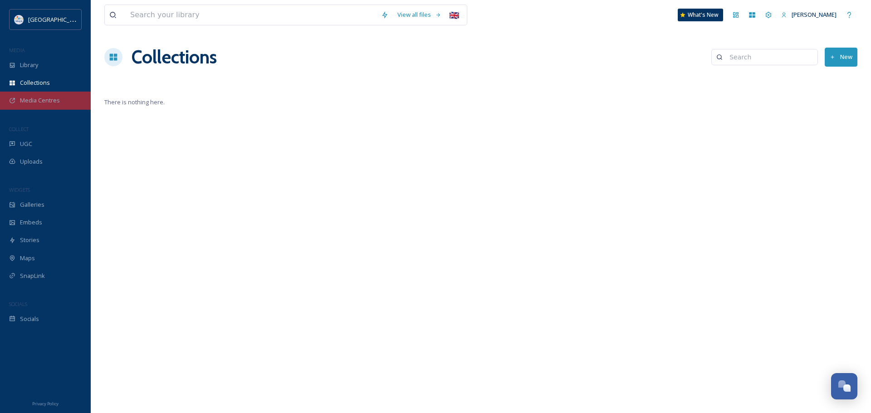
click at [44, 93] on div "Media Centres" at bounding box center [45, 101] width 91 height 18
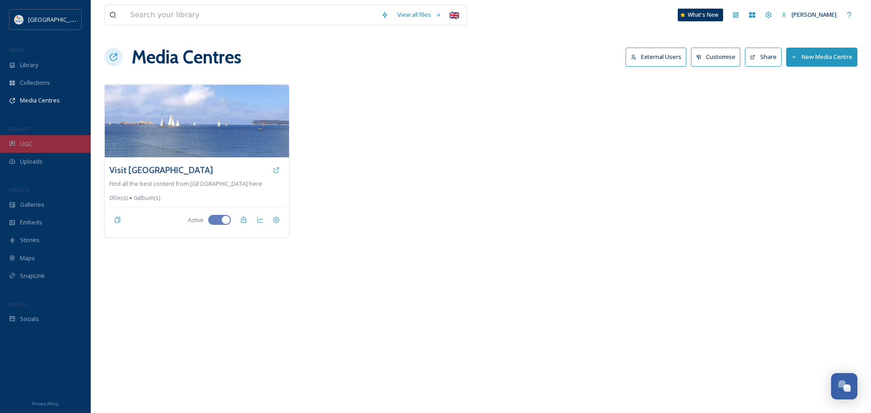
click at [43, 145] on div "UGC" at bounding box center [45, 144] width 91 height 18
